Goal: Information Seeking & Learning: Learn about a topic

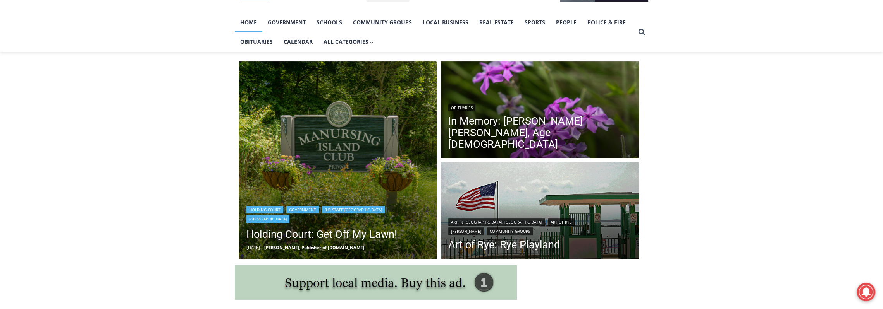
scroll to position [194, 0]
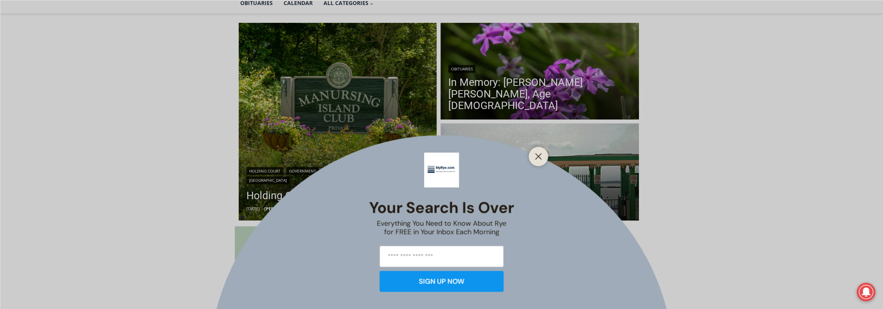
click at [325, 195] on div "Your Search is Over Everything You Need to Know About Rye for FREE in Your Inbo…" at bounding box center [441, 154] width 883 height 309
click at [540, 163] on div at bounding box center [538, 156] width 19 height 19
click at [537, 155] on icon "Close" at bounding box center [538, 156] width 7 height 7
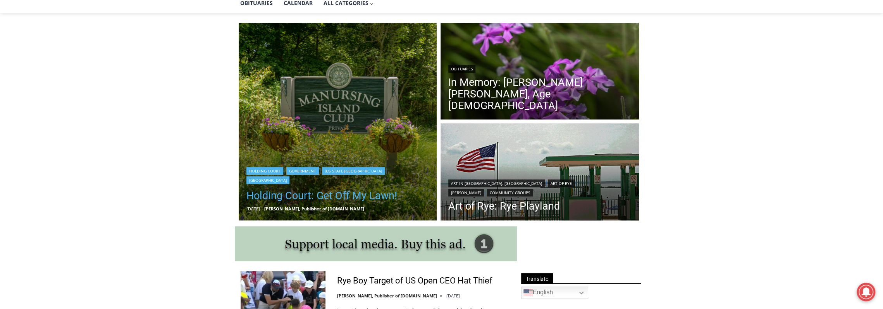
click at [369, 194] on link "Holding Court: Get Off My Lawn!" at bounding box center [337, 195] width 183 height 15
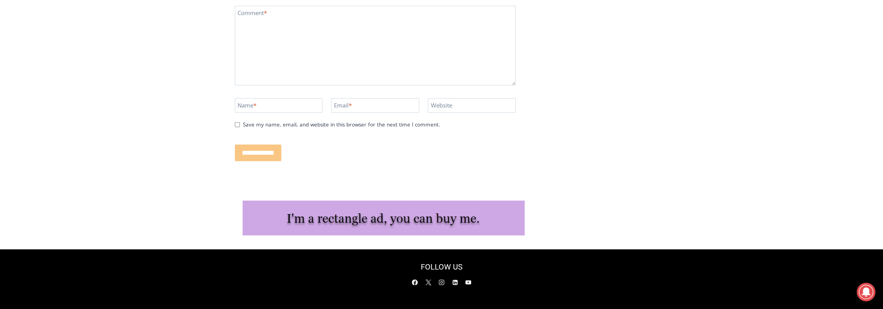
scroll to position [1672, 0]
